Goal: Information Seeking & Learning: Learn about a topic

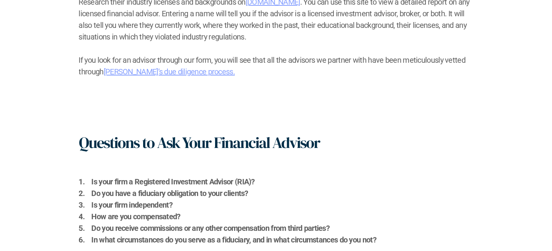
scroll to position [890, 0]
click at [146, 72] on link "[PERSON_NAME]’s due diligence process." at bounding box center [169, 71] width 131 height 9
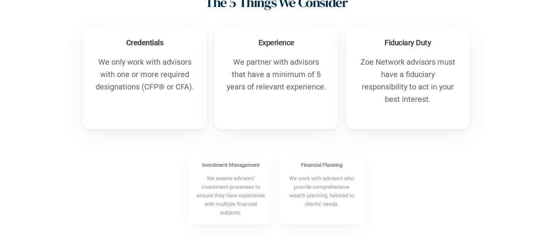
scroll to position [310, 0]
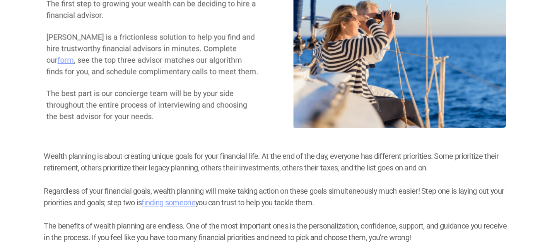
scroll to position [194, 0]
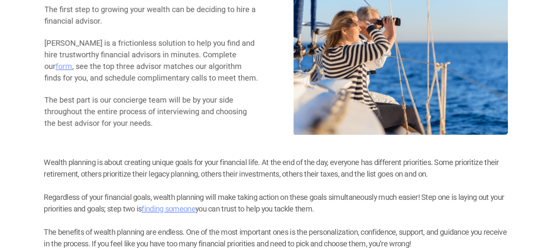
click at [160, 126] on p "The best part is our concierge team will be by your side throughout the entire …" at bounding box center [151, 111] width 214 height 35
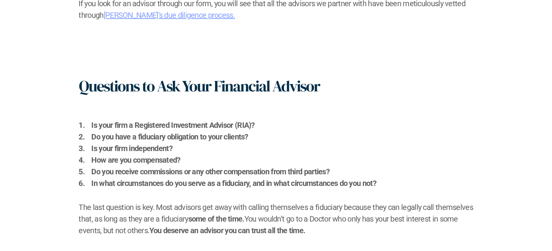
scroll to position [968, 0]
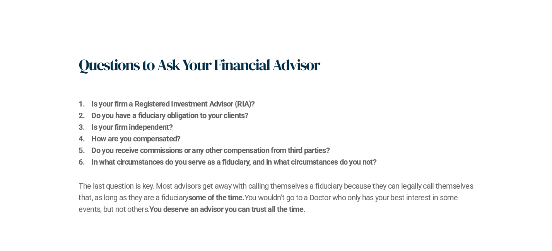
click at [258, 103] on h2 "Is your firm a Registered Investment Advisor (RIA)?" at bounding box center [283, 104] width 382 height 12
click at [260, 103] on h2 "Is your firm a Registered Investment Advisor (RIA)?" at bounding box center [283, 104] width 382 height 12
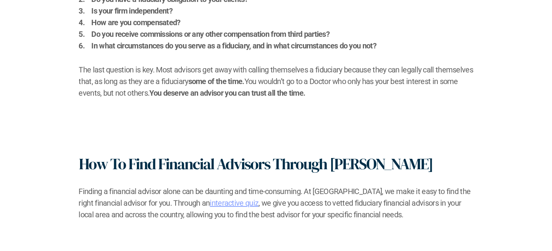
scroll to position [1123, 0]
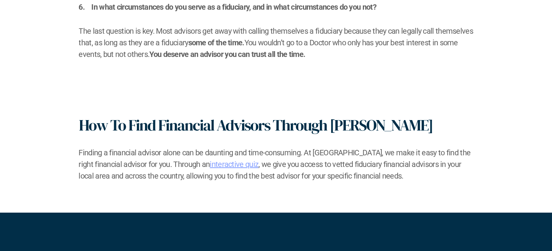
click at [210, 167] on link "interactive quiz" at bounding box center [234, 163] width 49 height 9
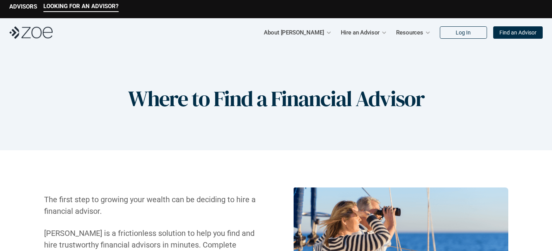
scroll to position [0, 0]
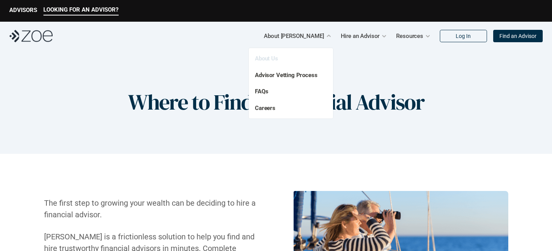
click at [264, 57] on link "About Us" at bounding box center [266, 58] width 23 height 7
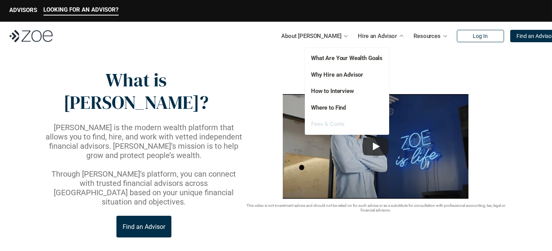
click at [331, 123] on link "Fees & Costs" at bounding box center [328, 123] width 34 height 7
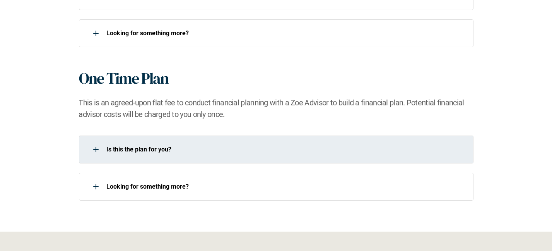
scroll to position [813, 0]
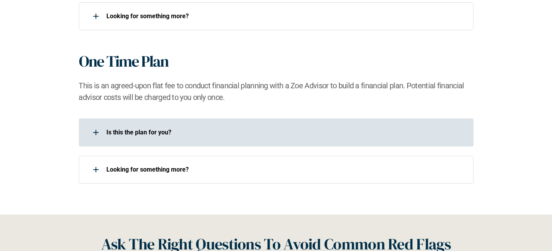
click at [96, 132] on use at bounding box center [95, 132] width 5 height 1
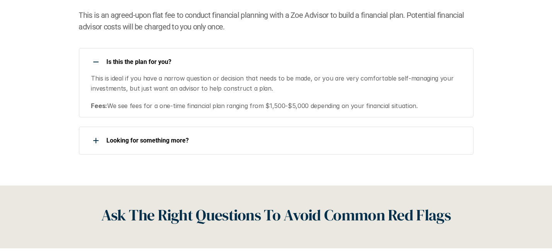
scroll to position [890, 0]
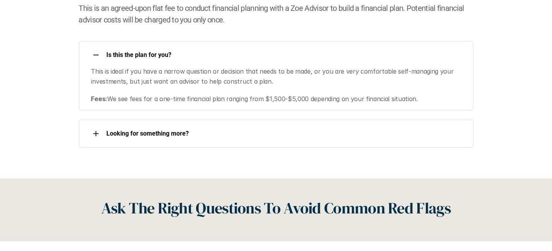
click at [98, 57] on div at bounding box center [95, 54] width 15 height 15
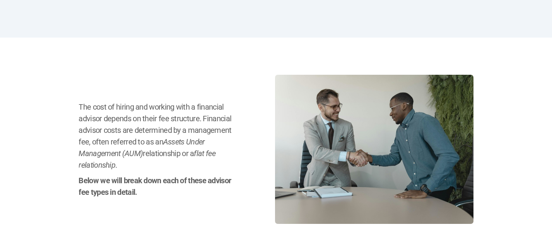
scroll to position [0, 0]
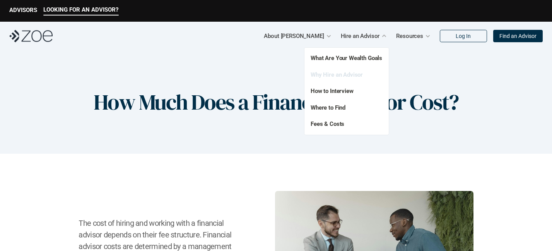
click at [336, 75] on link "Why Hire an Advisor" at bounding box center [337, 74] width 52 height 7
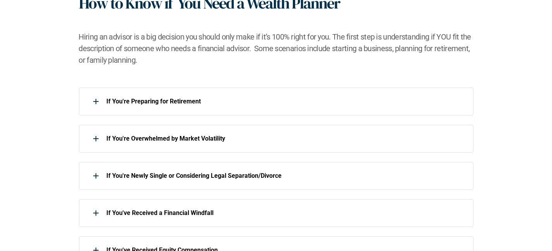
scroll to position [348, 0]
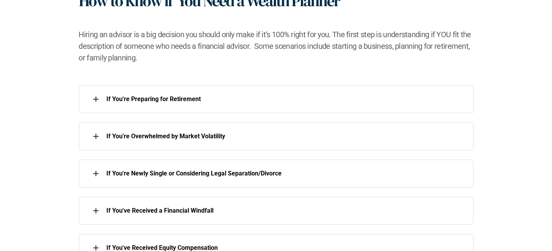
click at [61, 123] on div "If You're Preparing for Retirement If You're Overwhelmed by Market Volatility I…" at bounding box center [275, 229] width 521 height 288
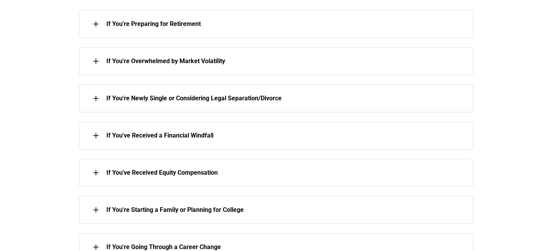
scroll to position [426, 0]
